Goal: Find specific fact

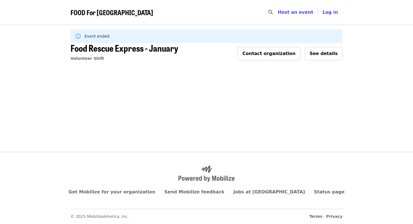
click at [119, 12] on span "FOOD For [GEOGRAPHIC_DATA]" at bounding box center [112, 12] width 83 height 10
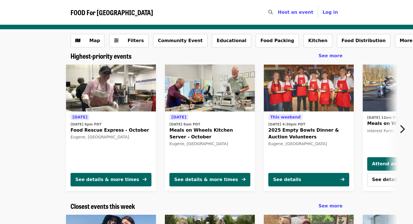
click at [127, 130] on span "Food Rescue Express - October" at bounding box center [111, 130] width 81 height 7
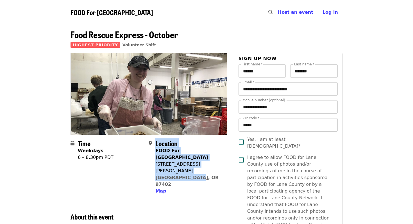
drag, startPoint x: 153, startPoint y: 156, endPoint x: 203, endPoint y: 163, distance: 50.6
click at [203, 163] on div "Location FOOD For [GEOGRAPHIC_DATA] [STREET_ADDRESS][PERSON_NAME] Map" at bounding box center [186, 167] width 74 height 55
click at [203, 164] on div "FOOD For [GEOGRAPHIC_DATA] [STREET_ADDRESS][PERSON_NAME] Map" at bounding box center [188, 170] width 67 height 47
drag, startPoint x: 198, startPoint y: 164, endPoint x: 155, endPoint y: 153, distance: 43.7
click at [155, 153] on div "FOOD For [GEOGRAPHIC_DATA] [STREET_ADDRESS][PERSON_NAME] Map" at bounding box center [188, 170] width 67 height 47
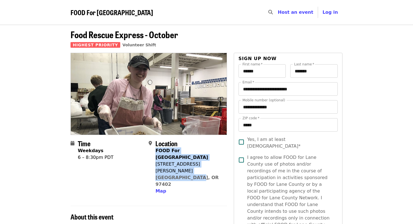
copy span "FOOD For [GEOGRAPHIC_DATA] [STREET_ADDRESS][PERSON_NAME]"
